Goal: Information Seeking & Learning: Learn about a topic

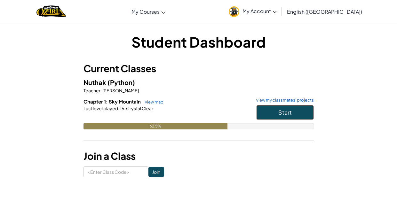
click at [296, 112] on button "Start" at bounding box center [285, 112] width 58 height 15
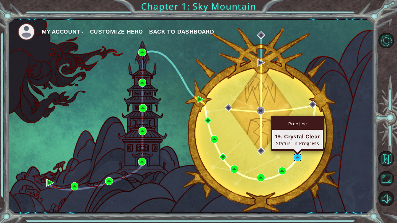
click at [295, 154] on img at bounding box center [298, 158] width 8 height 8
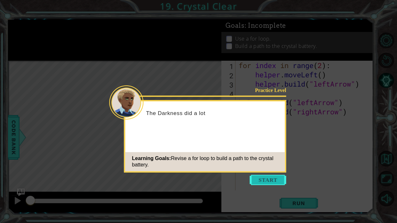
click at [278, 182] on button "Start" at bounding box center [268, 180] width 36 height 10
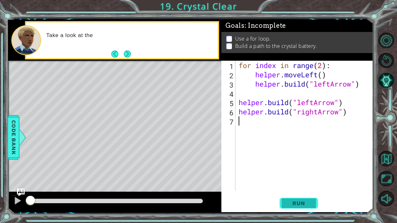
click at [289, 205] on span "Run" at bounding box center [298, 203] width 25 height 6
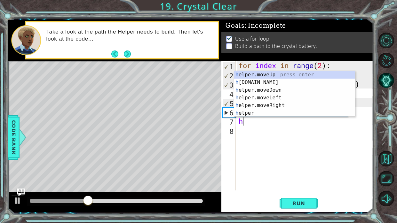
click at [266, 83] on div "h elper.moveUp press enter h [DOMAIN_NAME] press enter h elper.moveDown press e…" at bounding box center [294, 101] width 121 height 61
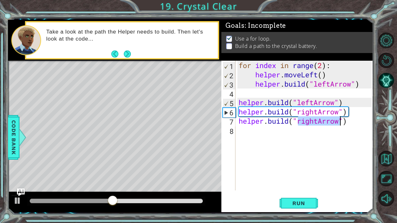
click at [319, 110] on div "for index in range ( 2 ) : helper . moveLeft ( ) helper . build ( "leftArrow" )…" at bounding box center [306, 135] width 138 height 148
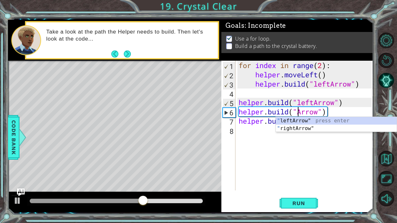
click at [327, 121] on div "" leftArrow" press enter " rightArrow" press enter" at bounding box center [336, 132] width 121 height 31
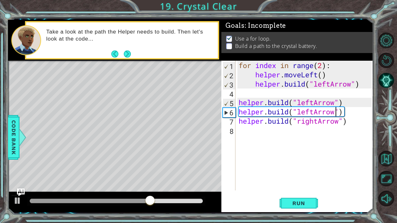
click at [319, 123] on div "for index in range ( 2 ) : helper . moveLeft ( ) helper . build ( "leftArrow" )…" at bounding box center [306, 135] width 138 height 148
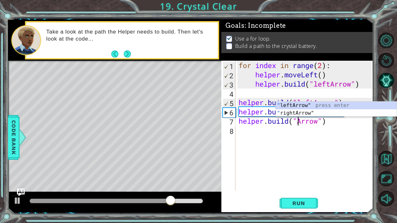
click at [328, 103] on div "" leftArrow" press enter " rightArrow" press enter" at bounding box center [336, 117] width 121 height 31
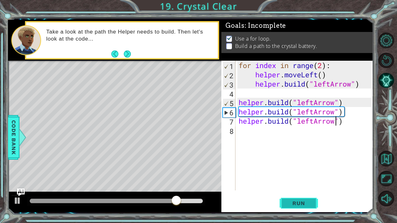
type textarea "[DOMAIN_NAME]("leftArrow")"
click at [304, 202] on span "Run" at bounding box center [298, 203] width 25 height 6
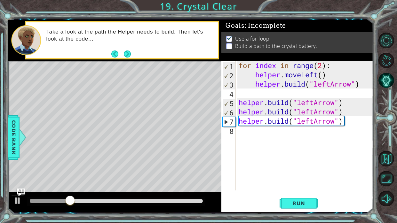
click at [240, 115] on div "for index in range ( 2 ) : helper . moveLeft ( ) helper . build ( "leftArrow" )…" at bounding box center [306, 135] width 138 height 148
click at [351, 128] on div "for index in range ( 2 ) : helper . moveLeft ( ) helper . build ( "leftArrow" )…" at bounding box center [306, 135] width 138 height 148
click at [357, 104] on div "for index in range ( 2 ) : helper . moveLeft ( ) helper . build ( "leftArrow" )…" at bounding box center [306, 135] width 138 height 148
click at [348, 122] on div "for index in range ( 2 ) : helper . moveLeft ( ) helper . build ( "leftArrow" )…" at bounding box center [306, 135] width 138 height 148
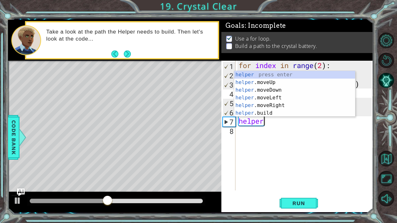
type textarea "h"
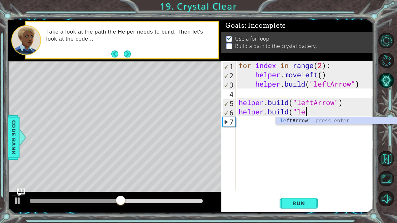
click at [349, 122] on div ""le ftArrow" press enter" at bounding box center [336, 128] width 121 height 23
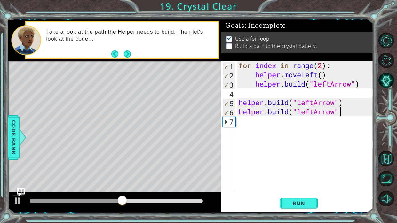
type textarea "[DOMAIN_NAME]("leftArrow""
click at [244, 129] on div "for index in range ( 2 ) : helper . moveLeft ( ) helper . build ( "leftArrow" )…" at bounding box center [306, 135] width 138 height 148
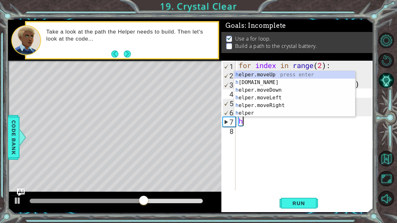
click at [277, 98] on div "h elper.moveUp press enter h [DOMAIN_NAME] press enter h elper.moveDown press e…" at bounding box center [294, 101] width 121 height 61
type textarea "helper.moveLeft(1)"
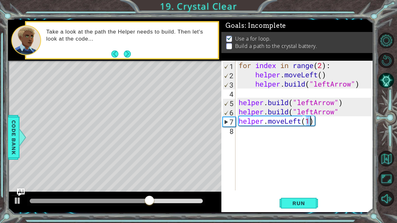
click at [256, 127] on div "for index in range ( 2 ) : helper . moveLeft ( ) helper . build ( "leftArrow" )…" at bounding box center [306, 135] width 138 height 148
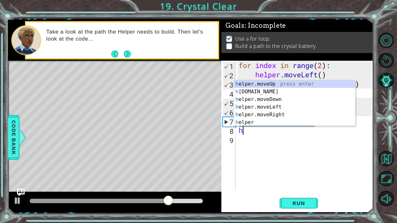
click at [268, 92] on div "h elper.moveUp press enter h [DOMAIN_NAME] press enter h elper.moveDown press e…" at bounding box center [294, 110] width 121 height 61
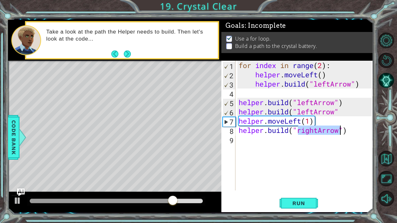
click at [313, 131] on div "for index in range ( 2 ) : helper . moveLeft ( ) helper . build ( "leftArrow" )…" at bounding box center [306, 135] width 138 height 148
click at [320, 131] on div "for index in range ( 2 ) : helper . moveLeft ( ) helper . build ( "leftArrow" )…" at bounding box center [306, 135] width 138 height 148
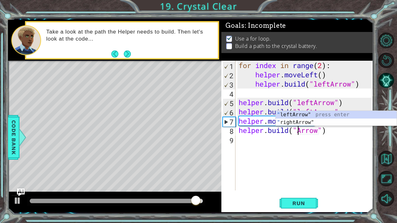
click at [330, 111] on div "" leftArrow" press enter " rightArrow" press enter" at bounding box center [336, 126] width 121 height 31
type textarea "[DOMAIN_NAME]("leftArrow")"
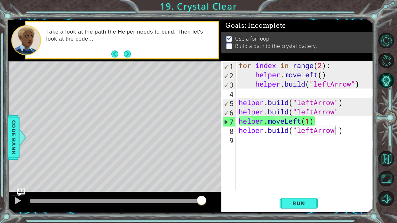
click at [251, 136] on div "for index in range ( 2 ) : helper . moveLeft ( ) helper . build ( "leftArrow" )…" at bounding box center [306, 135] width 138 height 148
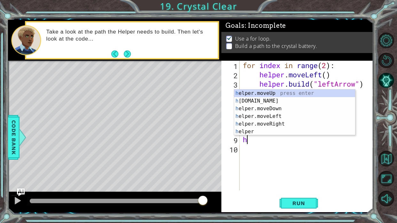
click at [275, 114] on div "h elper.moveUp press enter h [DOMAIN_NAME] press enter h elper.moveDown press e…" at bounding box center [294, 120] width 121 height 61
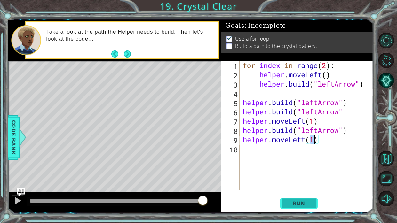
click at [303, 202] on span "Run" at bounding box center [298, 203] width 25 height 6
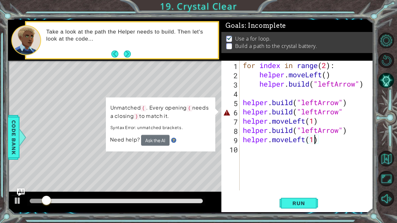
click at [349, 119] on div "for index in range ( 2 ) : helper . moveLeft ( ) helper . build ( "leftArrow" )…" at bounding box center [308, 135] width 134 height 148
click at [349, 118] on div "for index in range ( 2 ) : helper . moveLeft ( ) helper . build ( "leftArrow" )…" at bounding box center [308, 135] width 134 height 148
click at [349, 114] on div "for index in range ( 2 ) : helper . moveLeft ( ) helper . build ( "leftArrow" )…" at bounding box center [308, 135] width 134 height 148
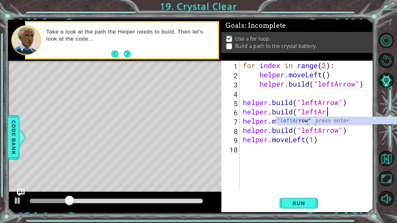
click at [352, 118] on div ""leftAr row" press enter" at bounding box center [336, 128] width 121 height 23
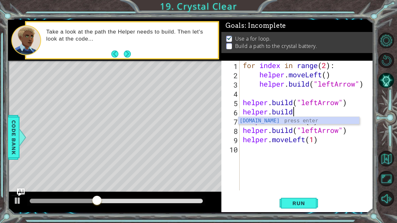
click at [339, 119] on div "[DOMAIN_NAME] press enter" at bounding box center [298, 128] width 121 height 23
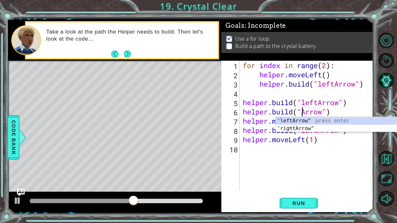
click at [329, 126] on div "" leftArrow" press enter " rightArrow" press enter" at bounding box center [336, 132] width 121 height 31
type textarea "[DOMAIN_NAME]("rightArrow")"
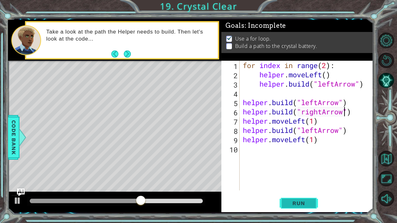
click at [305, 197] on button "Run" at bounding box center [299, 203] width 38 height 15
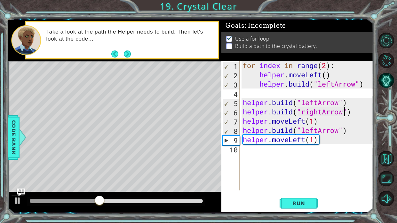
click at [245, 154] on div "for index in range ( 2 ) : helper . moveLeft ( ) helper . build ( "leftArrow" )…" at bounding box center [308, 135] width 134 height 148
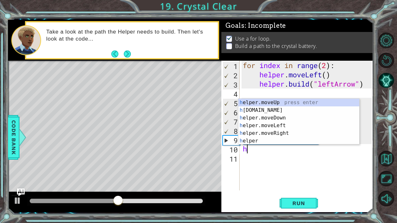
click at [277, 109] on div "h elper.moveUp press enter h [DOMAIN_NAME] press enter h elper.moveDown press e…" at bounding box center [298, 129] width 121 height 61
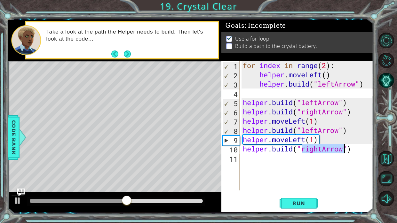
click at [321, 148] on div "for index in range ( 2 ) : helper . moveLeft ( ) helper . build ( "leftArrow" )…" at bounding box center [308, 135] width 134 height 148
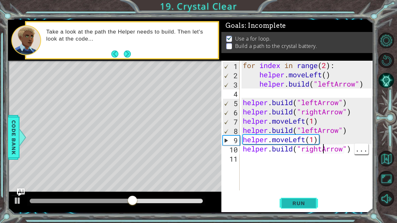
click at [307, 205] on span "Run" at bounding box center [298, 203] width 25 height 6
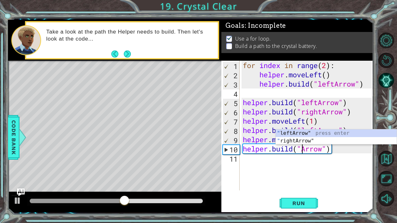
click at [325, 130] on div "" leftArrow" press enter " rightArrow" press enter" at bounding box center [336, 145] width 121 height 31
type textarea "[DOMAIN_NAME]("leftArrow")"
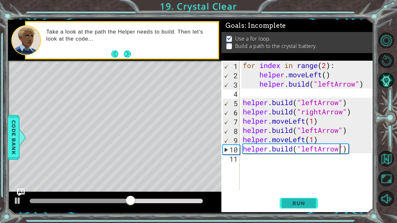
click at [303, 201] on span "Run" at bounding box center [298, 203] width 25 height 6
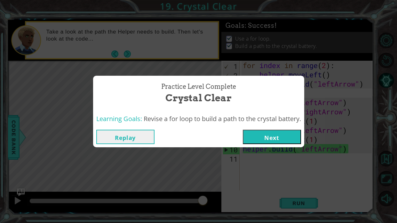
click at [277, 137] on button "Next" at bounding box center [272, 137] width 58 height 14
